Goal: Navigation & Orientation: Find specific page/section

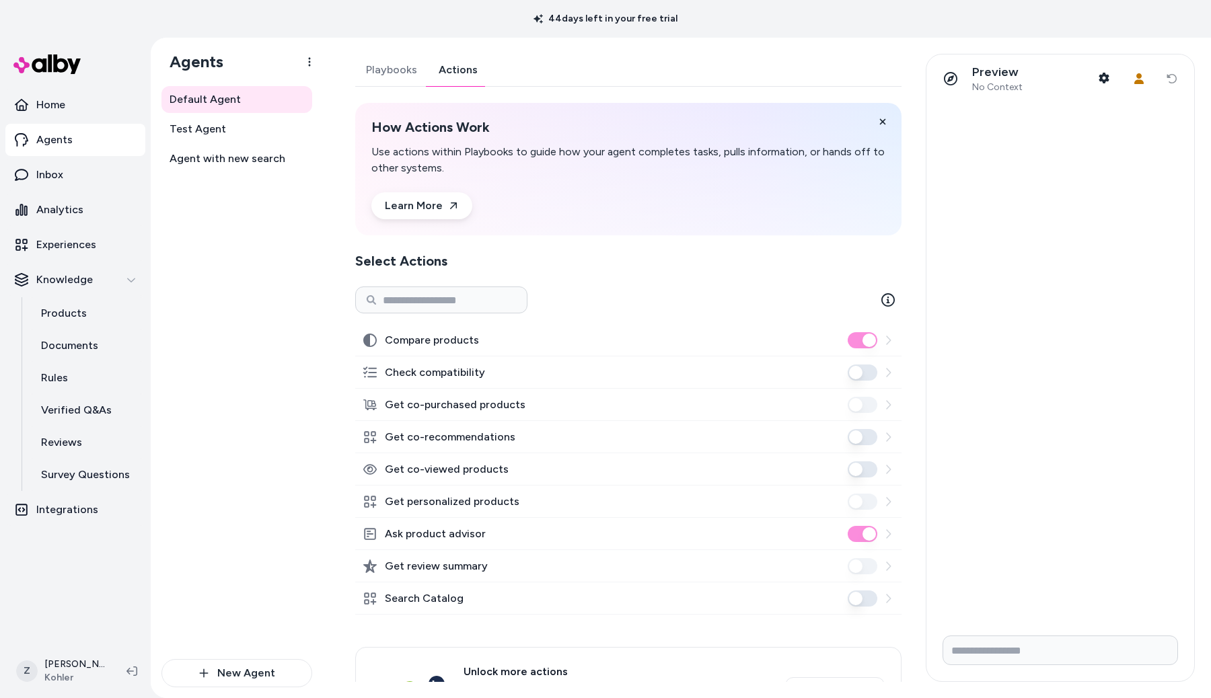
click at [862, 439] on button "Get co-recommendations" at bounding box center [862, 437] width 30 height 16
click at [233, 154] on span "Agent with new search" at bounding box center [227, 159] width 116 height 16
click at [478, 68] on link "Actions" at bounding box center [458, 70] width 61 height 32
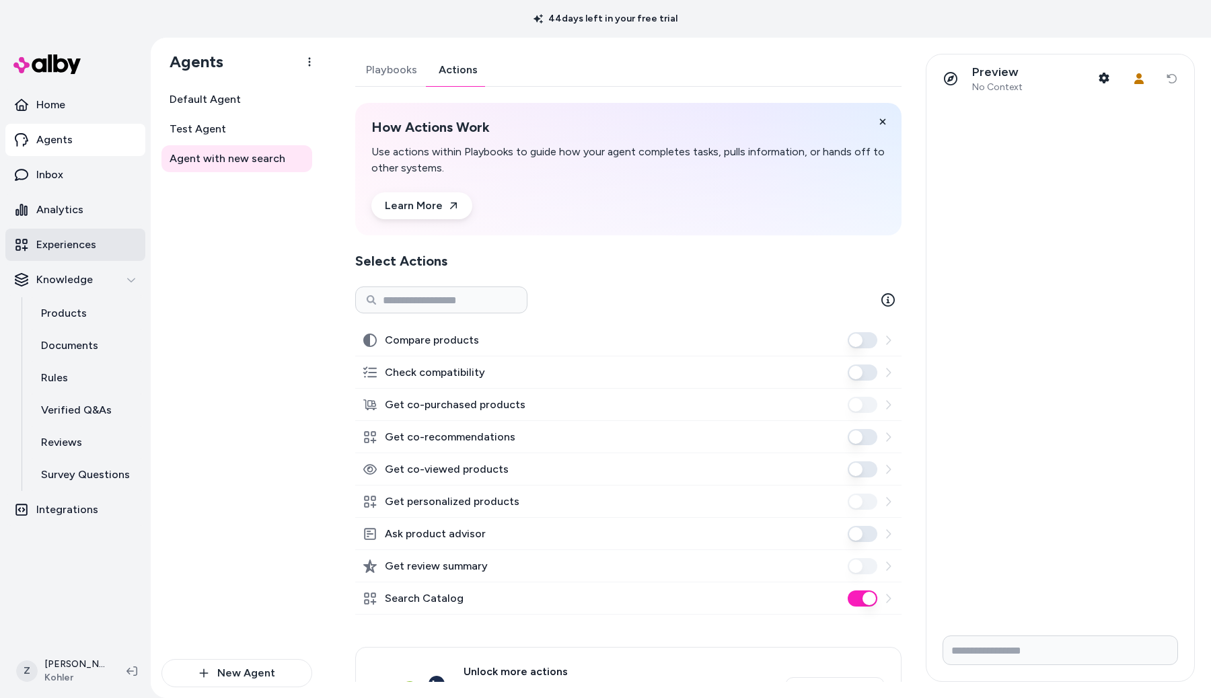
click at [84, 249] on p "Experiences" at bounding box center [66, 245] width 60 height 16
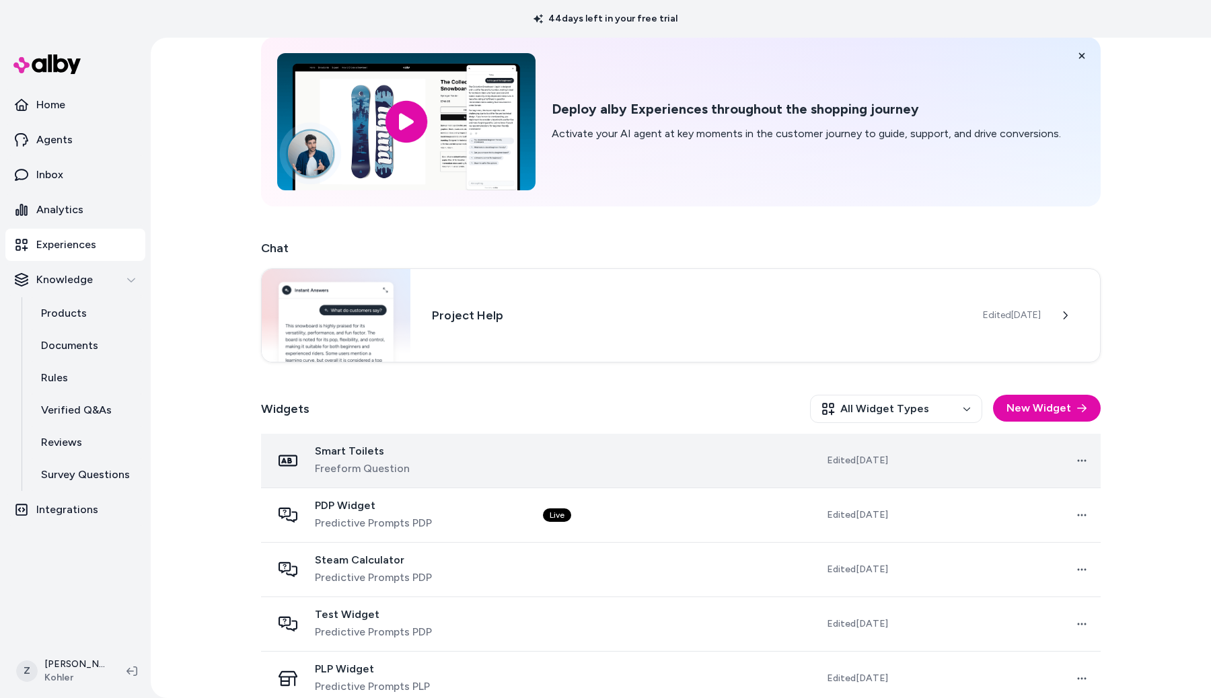
scroll to position [59, 0]
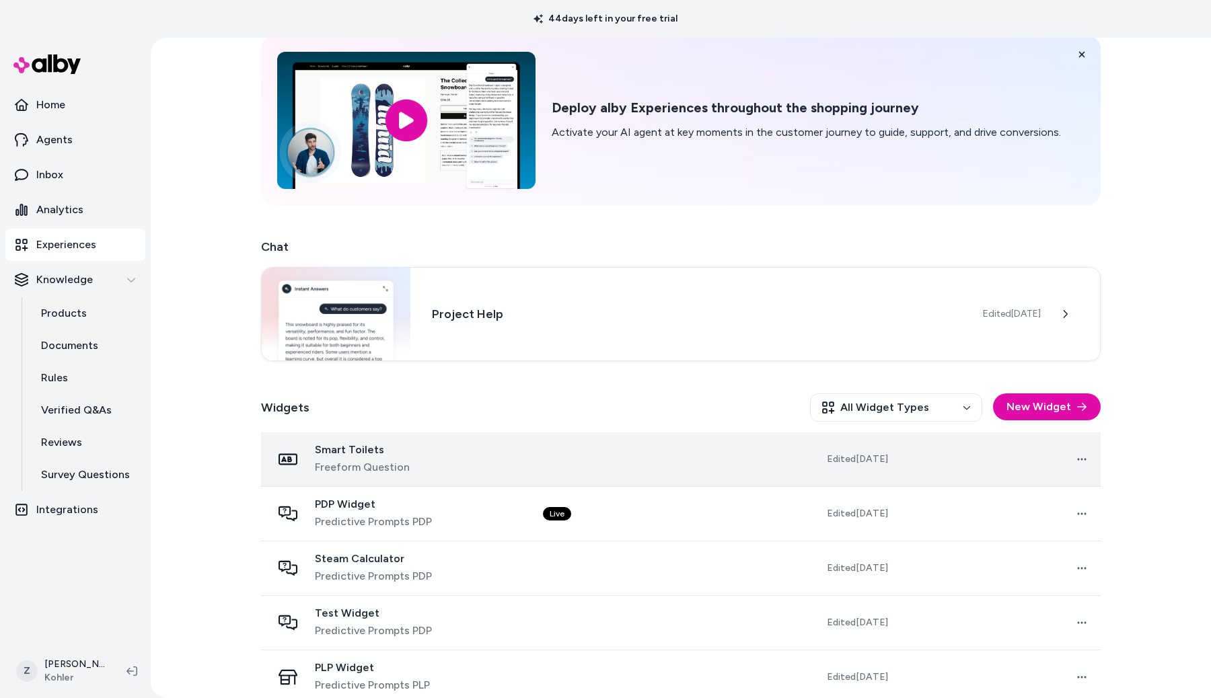
click at [452, 505] on div "PDP Widget Predictive Prompts PDP" at bounding box center [397, 514] width 250 height 32
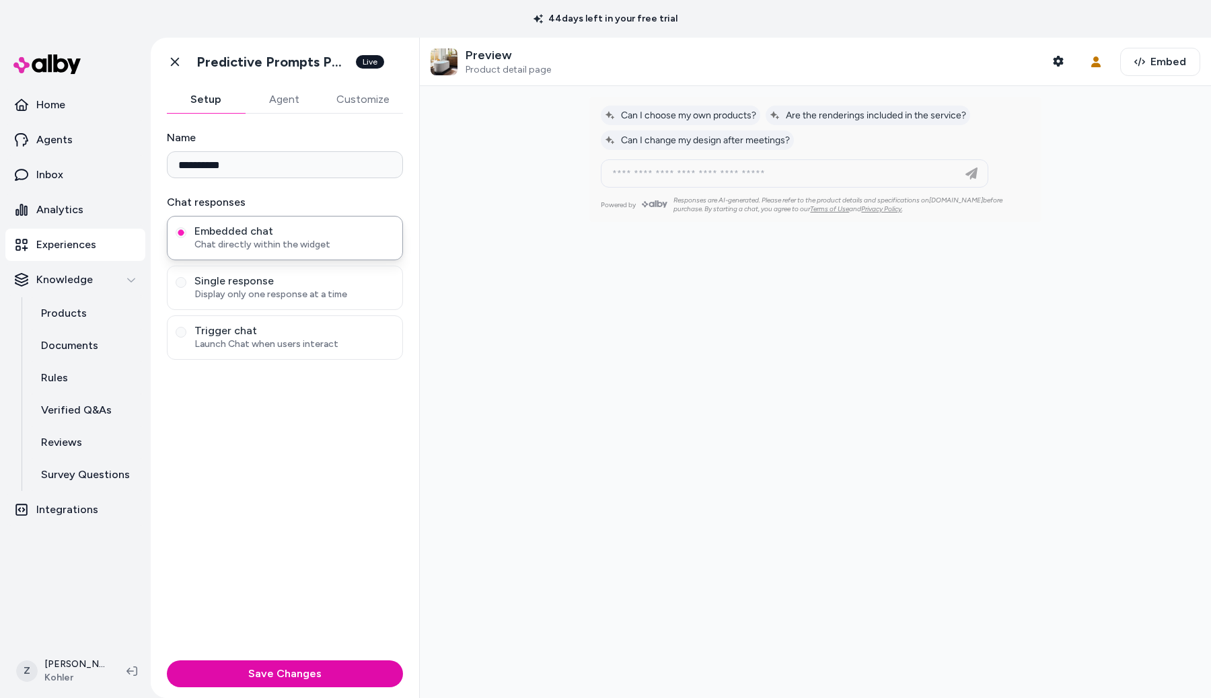
click at [296, 98] on button "Agent" at bounding box center [284, 99] width 78 height 27
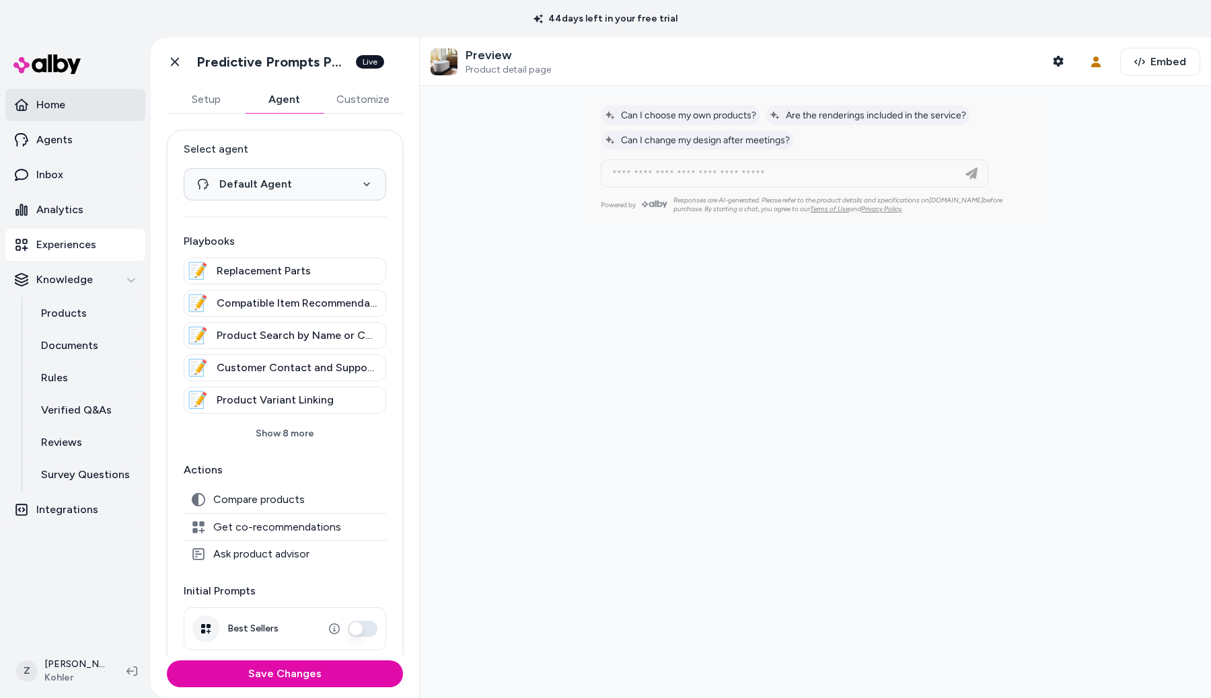
click at [75, 109] on link "Home" at bounding box center [75, 105] width 140 height 32
